Goal: Check status: Check status

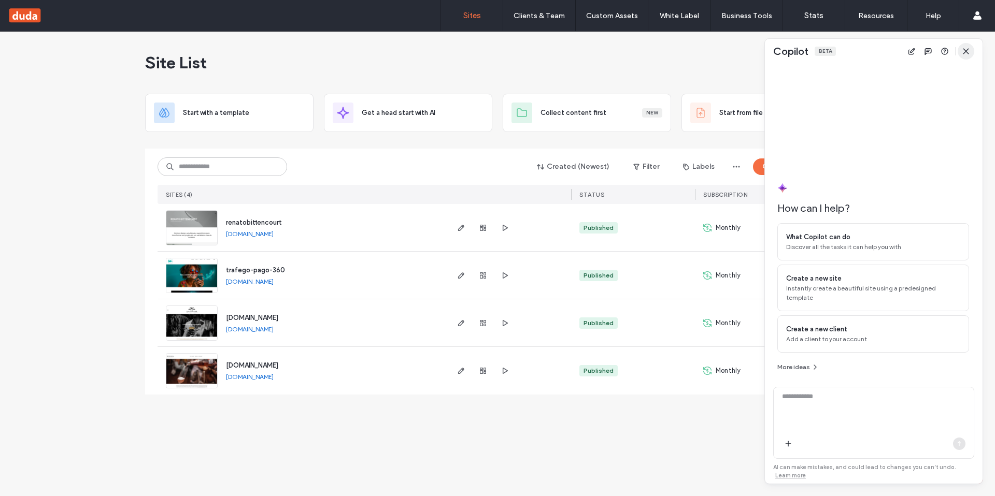
click at [964, 45] on span "button" at bounding box center [965, 51] width 17 height 17
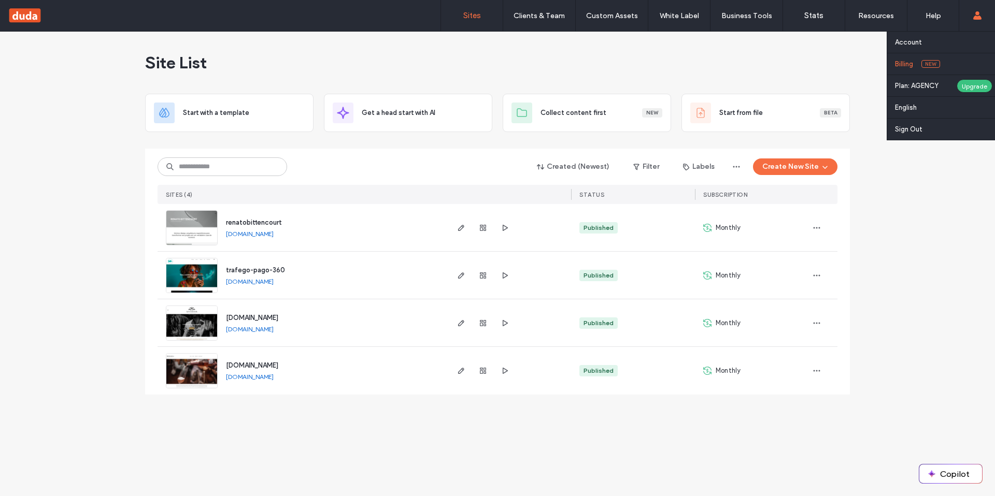
click at [915, 57] on link "Billing New" at bounding box center [945, 63] width 100 height 21
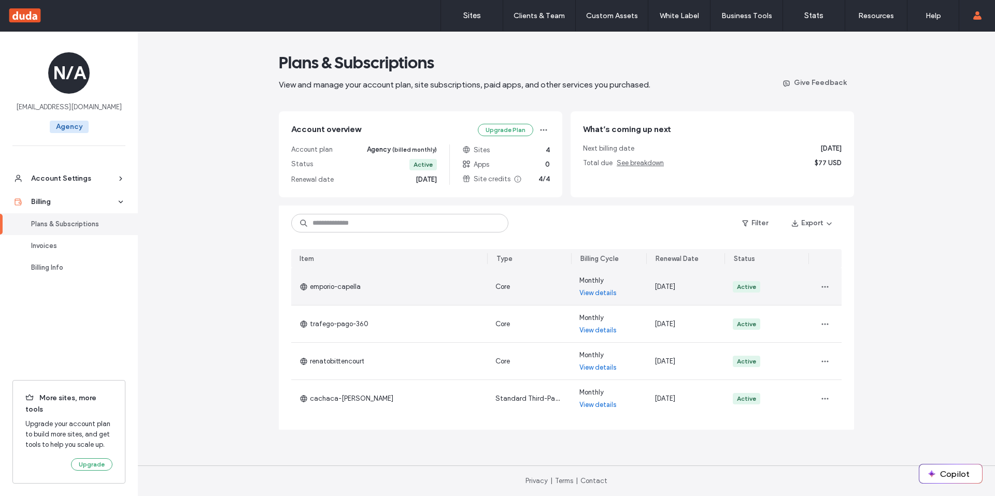
click at [607, 291] on link "View details" at bounding box center [597, 293] width 37 height 10
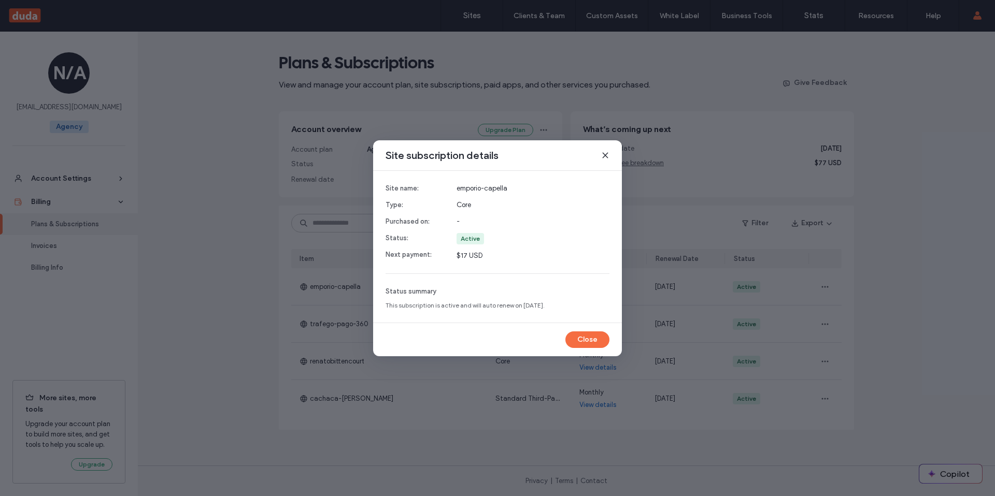
click at [300, 318] on div "Site subscription details Site name: Type: Purchased on: Status: Next payment: …" at bounding box center [497, 248] width 995 height 496
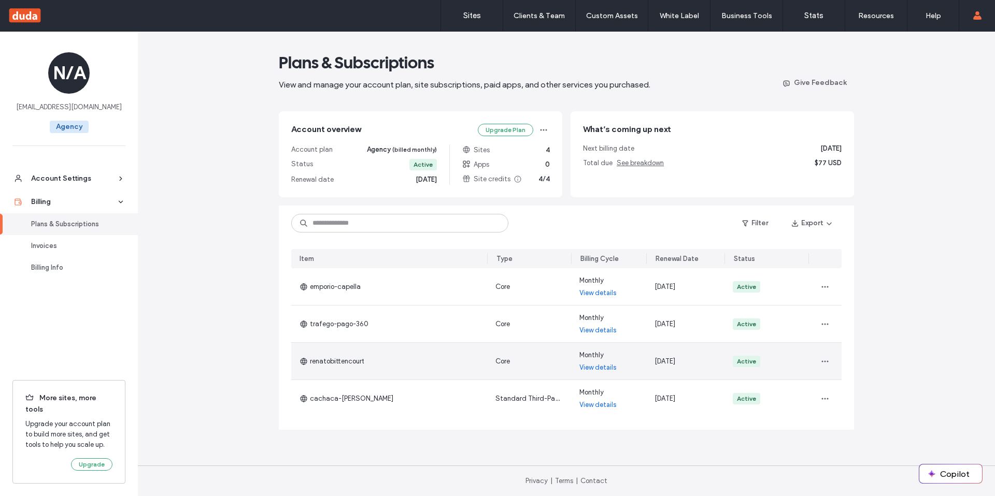
click at [607, 371] on link "View details" at bounding box center [597, 368] width 37 height 10
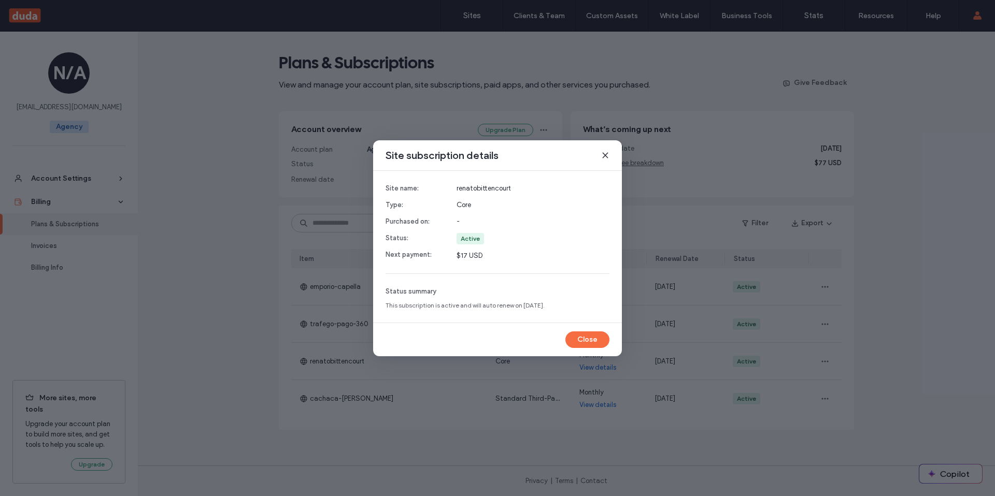
click at [606, 156] on icon at bounding box center [605, 155] width 8 height 8
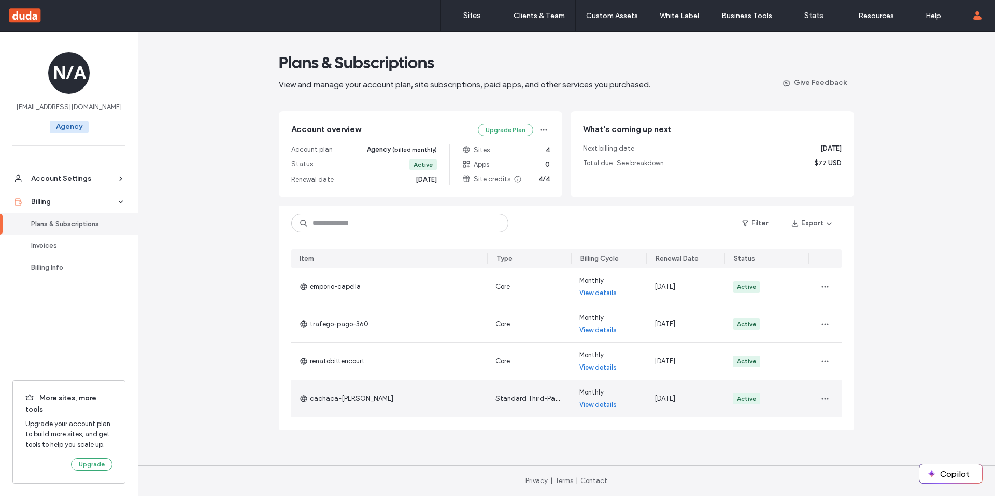
click at [598, 405] on link "View details" at bounding box center [597, 405] width 37 height 10
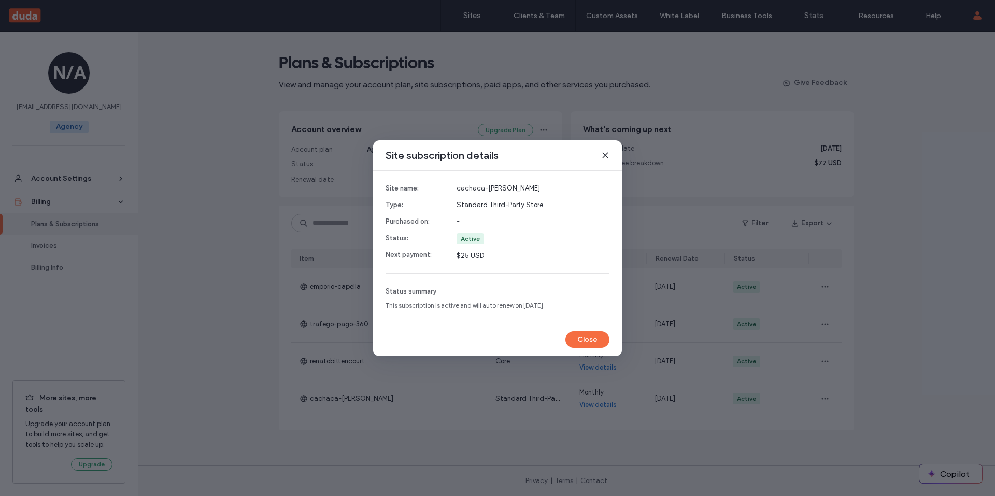
click at [881, 135] on div "Site subscription details Site name: Type: Purchased on: Status: Next payment: …" at bounding box center [497, 248] width 995 height 496
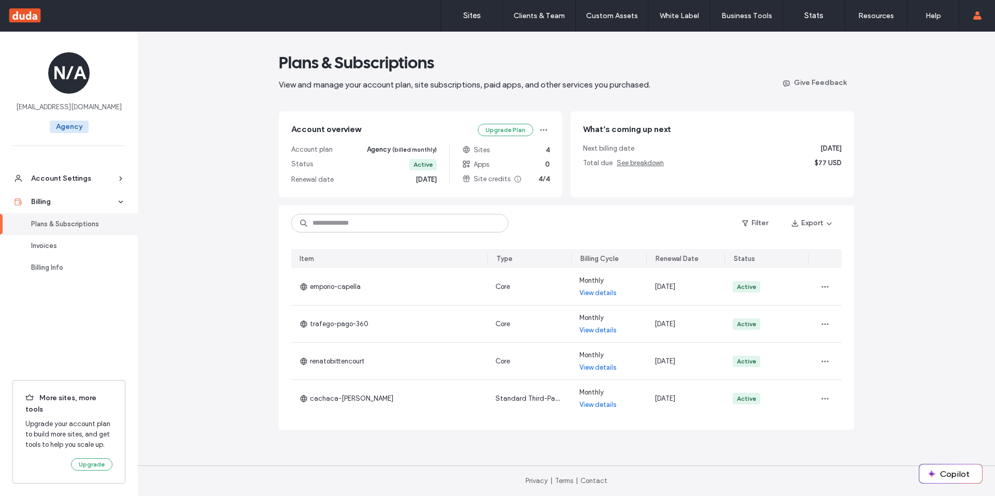
click at [922, 64] on div "Plans & Subscriptions View and manage your account plan, site subscriptions, pa…" at bounding box center [566, 264] width 857 height 465
click at [886, 238] on div "Plans & Subscriptions View and manage your account plan, site subscriptions, pa…" at bounding box center [566, 264] width 857 height 465
click at [475, 12] on label "Sites" at bounding box center [472, 15] width 18 height 9
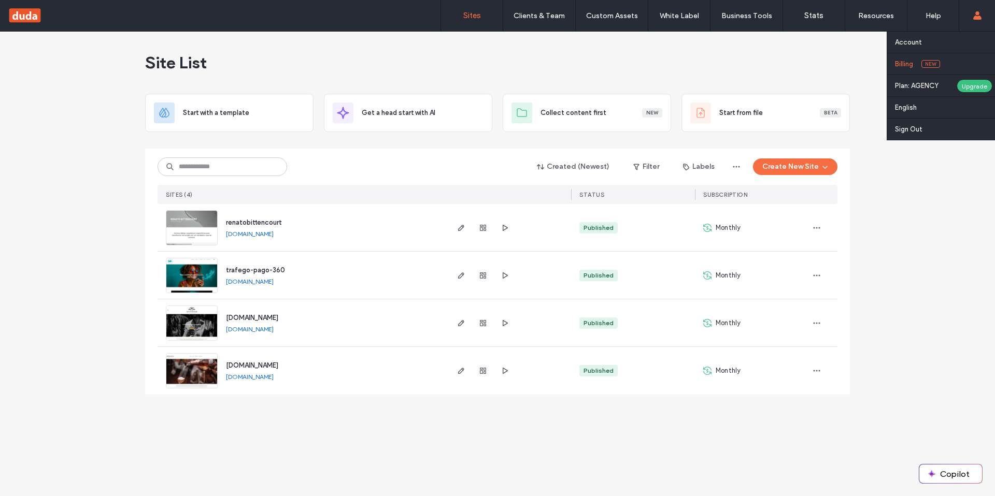
click at [905, 65] on label "Billing" at bounding box center [904, 64] width 18 height 8
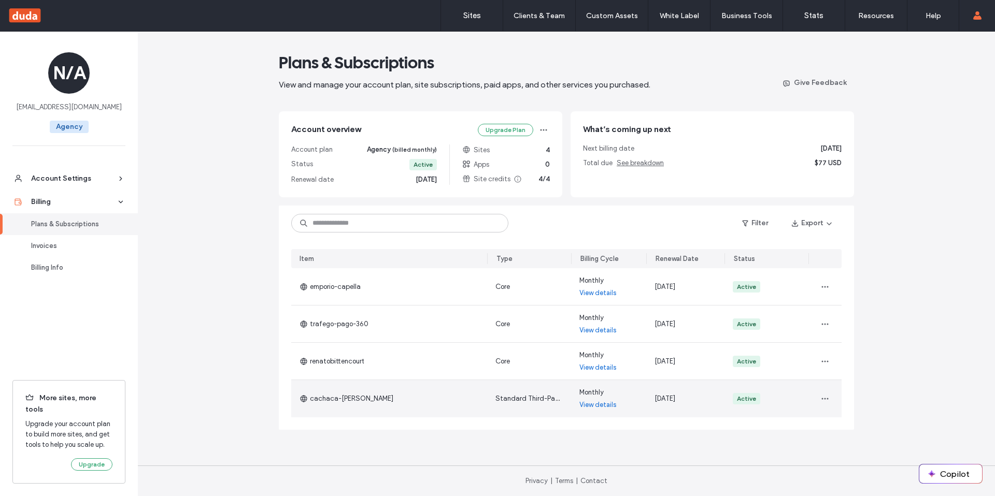
click at [595, 408] on link "View details" at bounding box center [597, 405] width 37 height 10
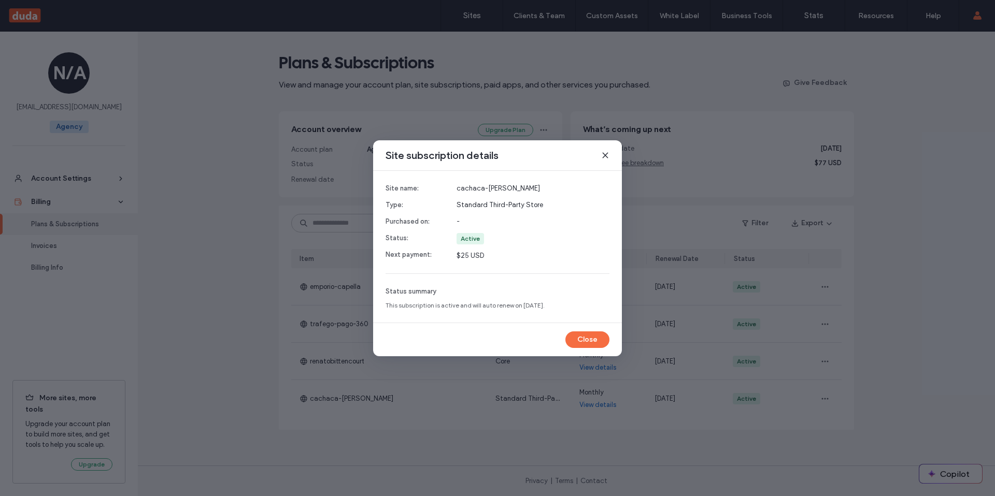
click at [599, 155] on div "Site subscription details" at bounding box center [497, 155] width 249 height 31
click at [606, 154] on use at bounding box center [604, 155] width 5 height 5
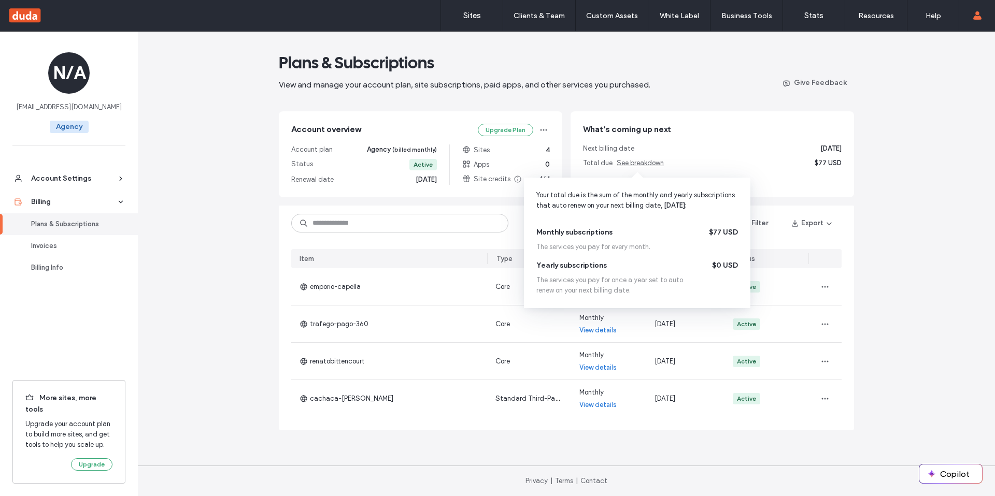
click at [629, 165] on span "See breakdown" at bounding box center [639, 163] width 47 height 8
